Goal: Information Seeking & Learning: Learn about a topic

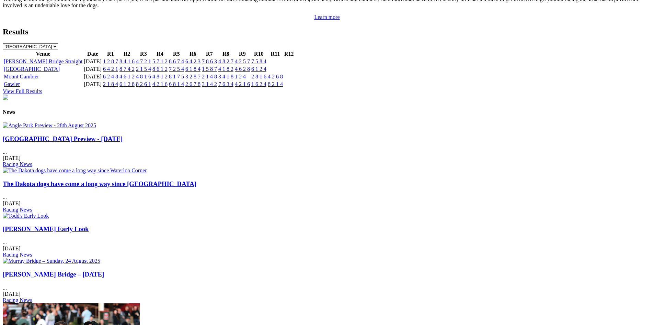
scroll to position [756, 0]
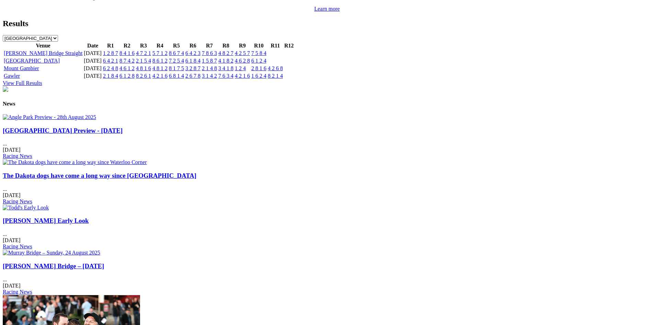
click at [185, 154] on div "Angle Park Preview - 28th August 2025 ... 28 Aug 2025 Racing News" at bounding box center [327, 143] width 649 height 33
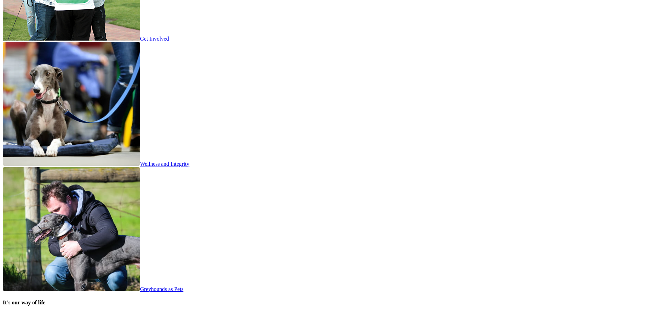
scroll to position [1271, 0]
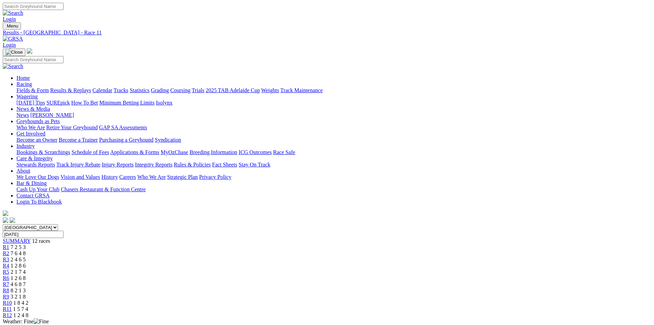
click at [49, 87] on link "Fields & Form" at bounding box center [32, 90] width 32 height 6
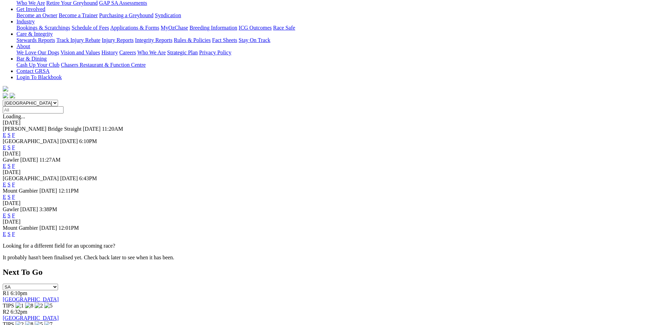
scroll to position [137, 0]
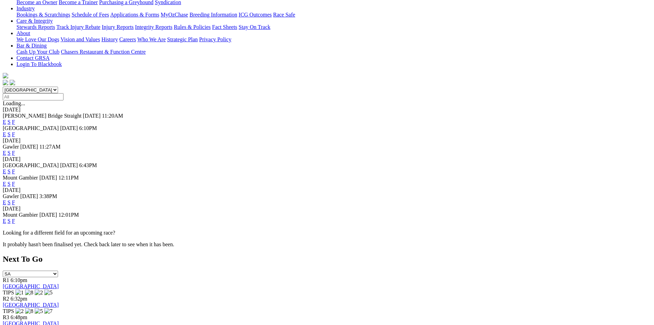
click at [15, 199] on link "F" at bounding box center [13, 202] width 3 height 6
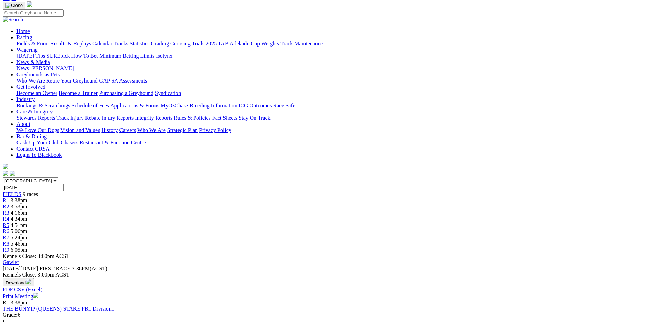
scroll to position [34, 0]
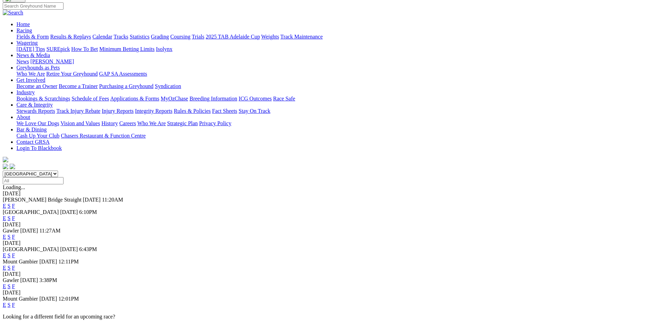
scroll to position [103, 0]
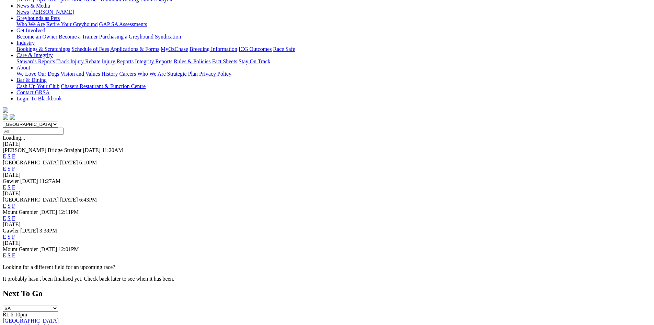
click at [15, 252] on link "F" at bounding box center [13, 255] width 3 height 6
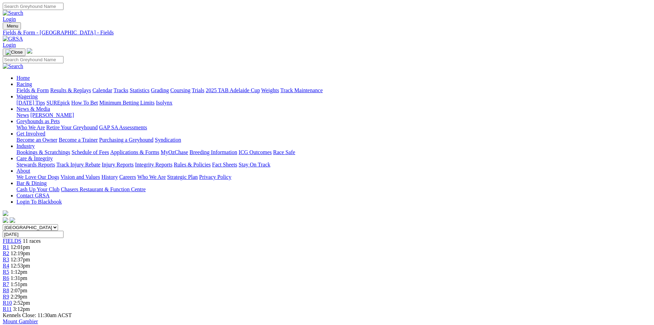
click at [112, 87] on link "Calendar" at bounding box center [102, 90] width 20 height 6
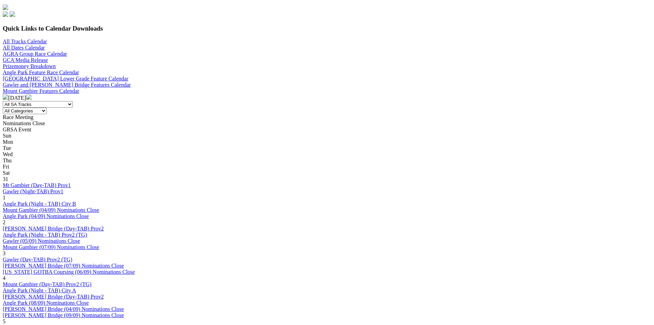
scroll to position [206, 0]
click at [104, 293] on link "[PERSON_NAME] Bridge (Day-TAB) Prov2" at bounding box center [53, 296] width 101 height 6
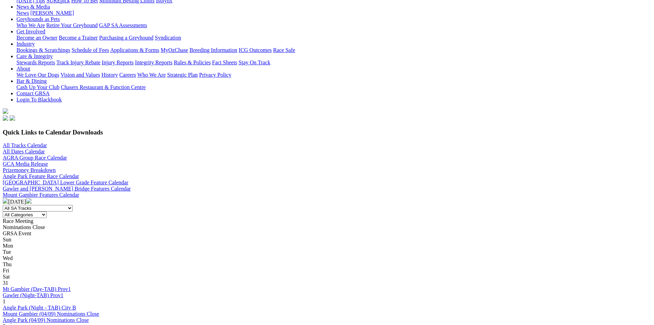
scroll to position [103, 0]
